Goal: Task Accomplishment & Management: Complete application form

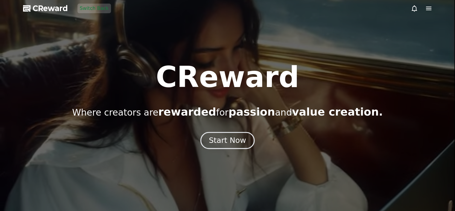
click at [226, 135] on div "Start Now" at bounding box center [227, 140] width 37 height 10
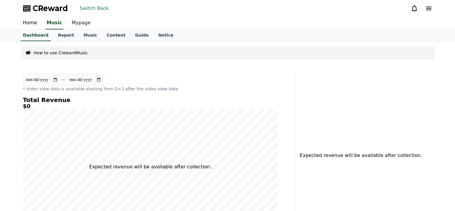
click at [79, 25] on link "Mypage" at bounding box center [81, 23] width 28 height 13
select select "**********"
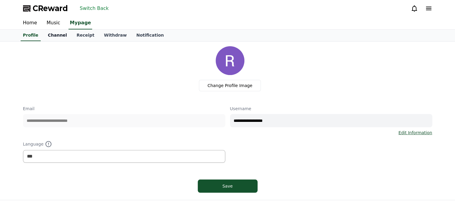
click at [46, 33] on link "Channel" at bounding box center [57, 35] width 29 height 11
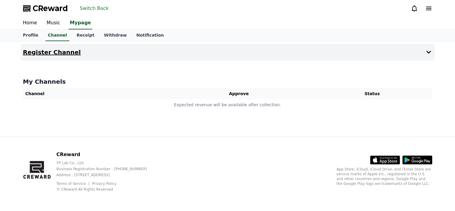
click at [174, 56] on button "Register Channel" at bounding box center [228, 52] width 414 height 17
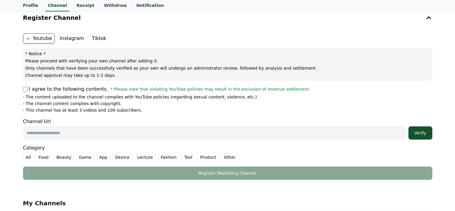
scroll to position [60, 0]
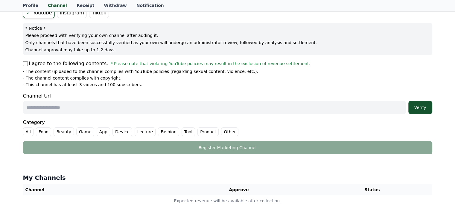
click at [134, 112] on input "text" at bounding box center [214, 107] width 383 height 13
paste input "**********"
type input "**********"
click at [427, 113] on button "Verify" at bounding box center [421, 107] width 24 height 13
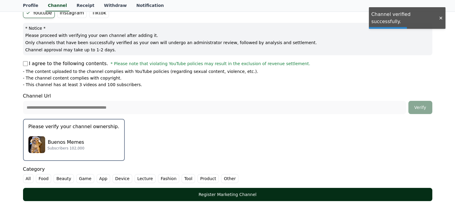
click at [218, 188] on button "Register Marketing Channel" at bounding box center [228, 193] width 410 height 13
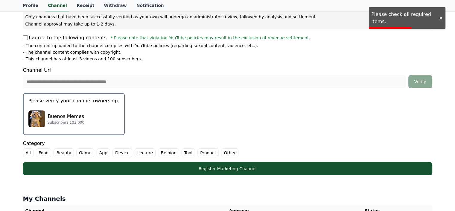
scroll to position [120, 0]
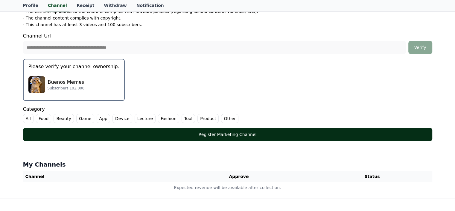
click at [164, 138] on button "Register Marketing Channel" at bounding box center [228, 134] width 410 height 13
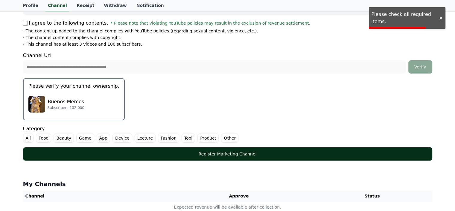
scroll to position [90, 0]
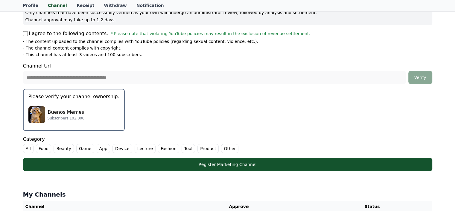
click at [293, 122] on form "**********" at bounding box center [228, 74] width 410 height 193
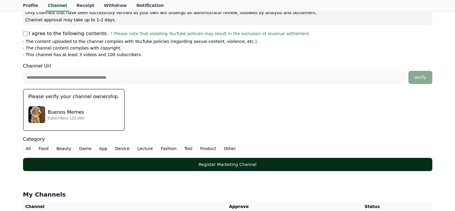
click at [188, 162] on div "Register Marketing Channel" at bounding box center [228, 164] width 386 height 6
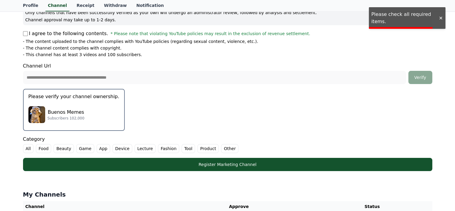
click at [206, 135] on div "Category All Food Beauty Game App Device Lecture Fashion Tool Product Other" at bounding box center [228, 143] width 410 height 17
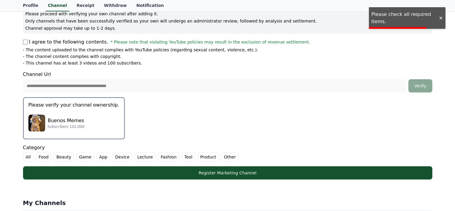
scroll to position [0, 0]
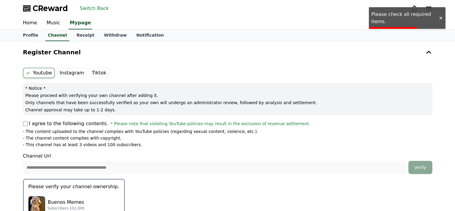
click at [45, 9] on span "CReward" at bounding box center [50, 9] width 35 height 10
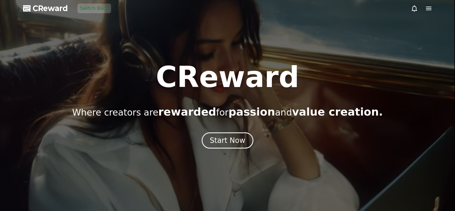
click at [433, 11] on div at bounding box center [227, 105] width 455 height 211
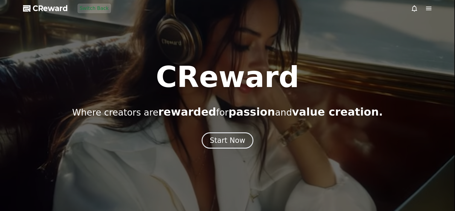
click at [431, 10] on icon at bounding box center [429, 8] width 7 height 7
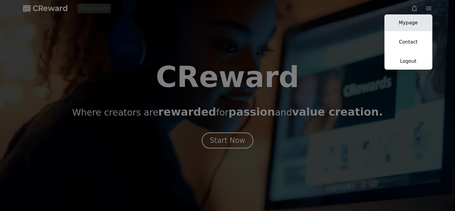
click at [424, 21] on link "Mypage" at bounding box center [409, 22] width 48 height 17
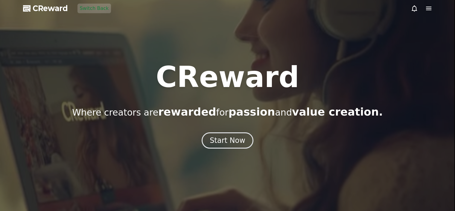
select select "**********"
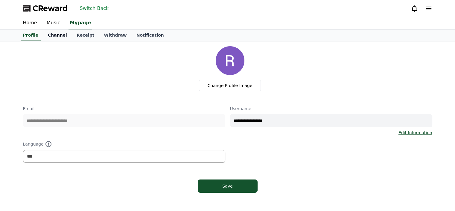
click at [54, 34] on link "Channel" at bounding box center [57, 35] width 29 height 11
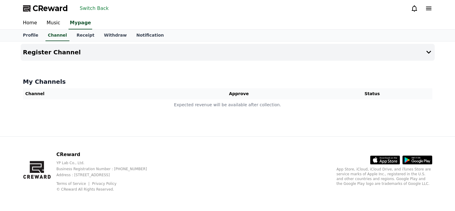
click at [96, 42] on div "Register Channel My Channels Channel Approve Status Expected revenue will be av…" at bounding box center [227, 88] width 419 height 95
click at [91, 50] on button "Register Channel" at bounding box center [228, 52] width 414 height 17
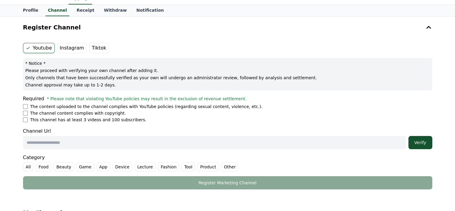
scroll to position [60, 0]
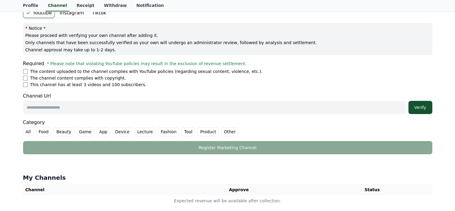
click at [26, 80] on li "The channel content complies with copyright." at bounding box center [228, 78] width 410 height 6
click at [46, 107] on input "text" at bounding box center [214, 107] width 383 height 13
paste input "**********"
type input "**********"
click at [423, 105] on div "Verify" at bounding box center [420, 107] width 19 height 6
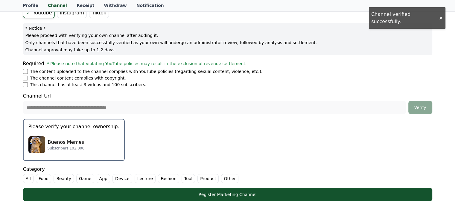
click at [31, 177] on label "All" at bounding box center [28, 178] width 10 height 9
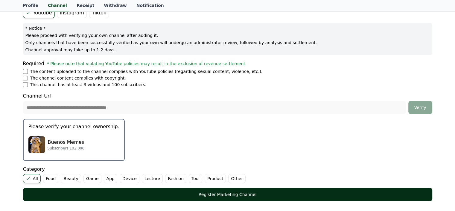
click at [87, 188] on button "Register Marketing Channel" at bounding box center [228, 193] width 410 height 13
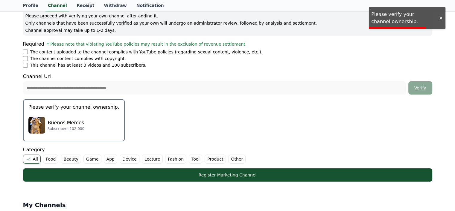
scroll to position [90, 0]
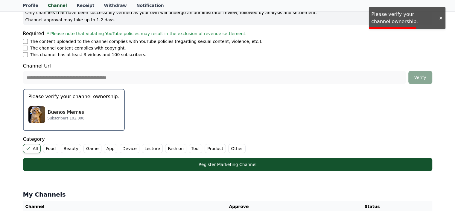
click at [107, 115] on div "Buenos Memes Subscribers 102,000" at bounding box center [73, 114] width 91 height 24
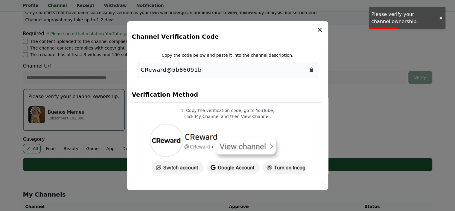
click at [311, 68] on icon "Copy to clipboard" at bounding box center [312, 69] width 4 height 4
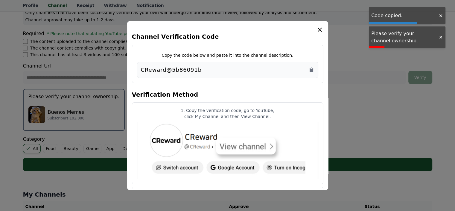
click at [319, 28] on icon "modal" at bounding box center [320, 29] width 4 height 4
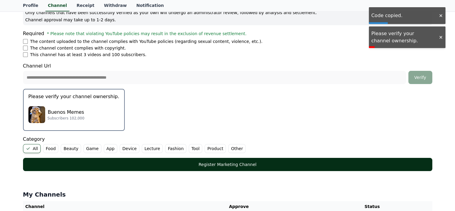
click at [202, 165] on div "Register Marketing Channel" at bounding box center [228, 164] width 386 height 6
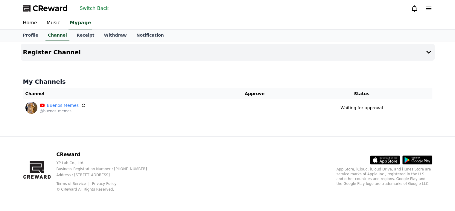
click at [96, 11] on button "Switch Back" at bounding box center [95, 9] width 34 height 10
